Goal: Information Seeking & Learning: Understand process/instructions

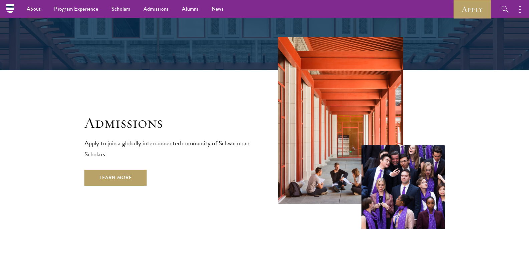
scroll to position [1038, 0]
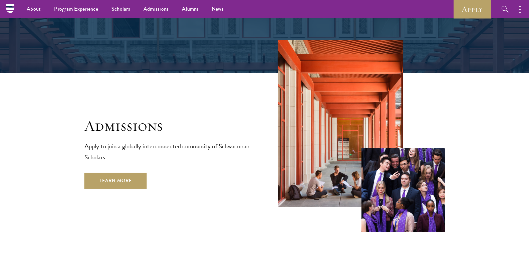
drag, startPoint x: 532, startPoint y: 21, endPoint x: 528, endPoint y: 134, distance: 113.1
click at [528, 134] on html "About Overview Leadership Donors Program Experience Overview Curriculum Student…" at bounding box center [264, 98] width 529 height 2272
click at [107, 173] on link "Learn More" at bounding box center [115, 181] width 62 height 16
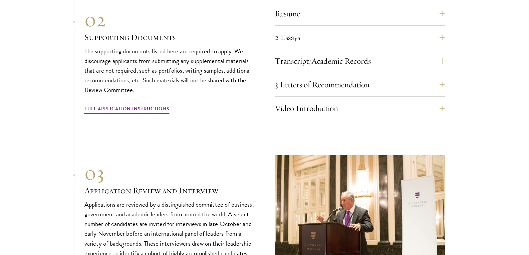
scroll to position [2255, 0]
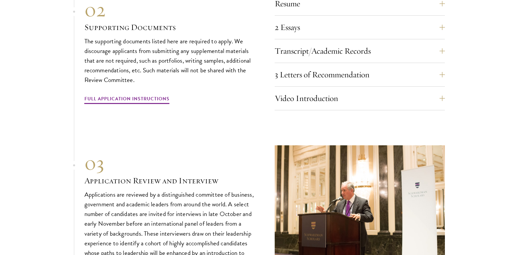
drag, startPoint x: 531, startPoint y: 13, endPoint x: 533, endPoint y: 161, distance: 148.8
click at [129, 105] on link "Full Application Instructions" at bounding box center [126, 100] width 85 height 10
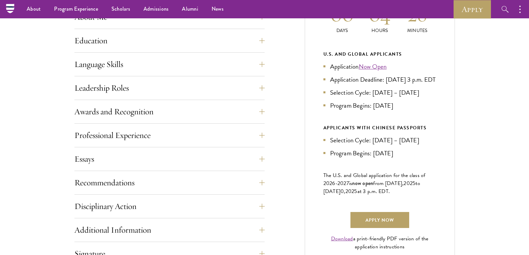
scroll to position [286, 0]
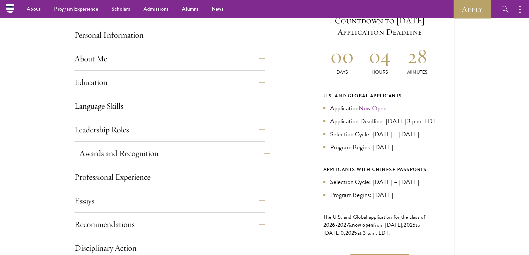
click at [263, 155] on button "Awards and Recognition" at bounding box center [174, 153] width 190 height 16
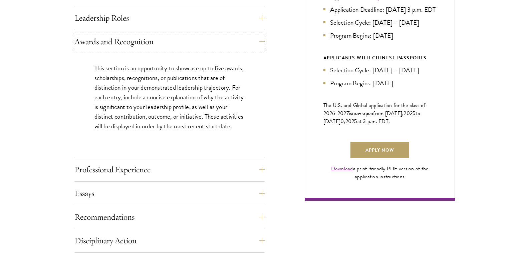
scroll to position [403, 0]
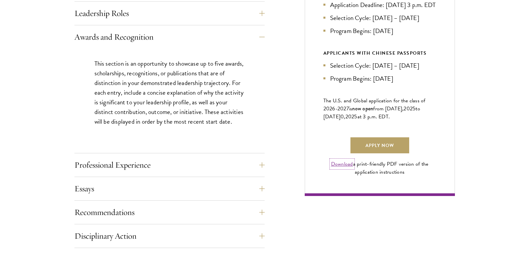
click at [335, 168] on link "Download" at bounding box center [342, 164] width 22 height 8
